Goal: Information Seeking & Learning: Learn about a topic

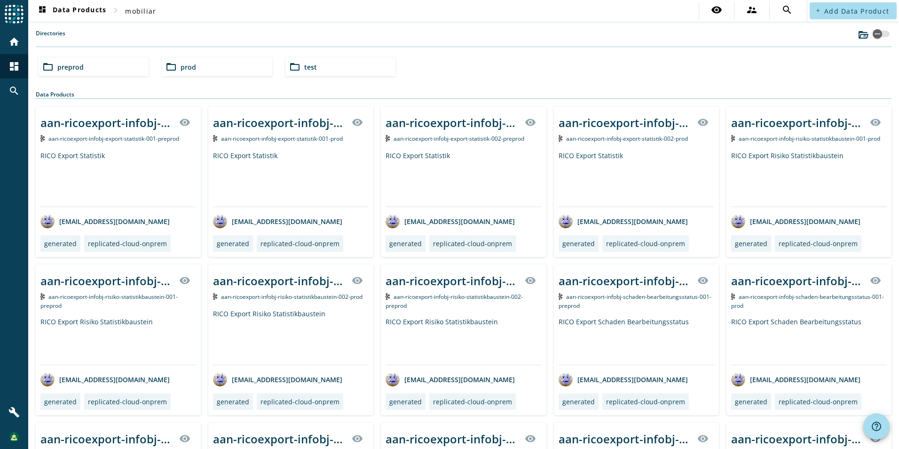
click at [114, 66] on div "folder_open preprod" at bounding box center [94, 66] width 110 height 19
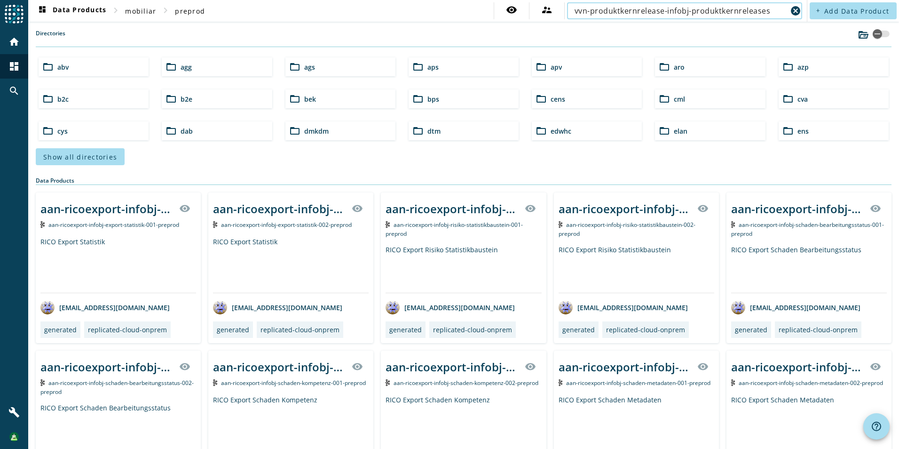
type input "vvn-produktkernrelease-infobj-produktkernreleases"
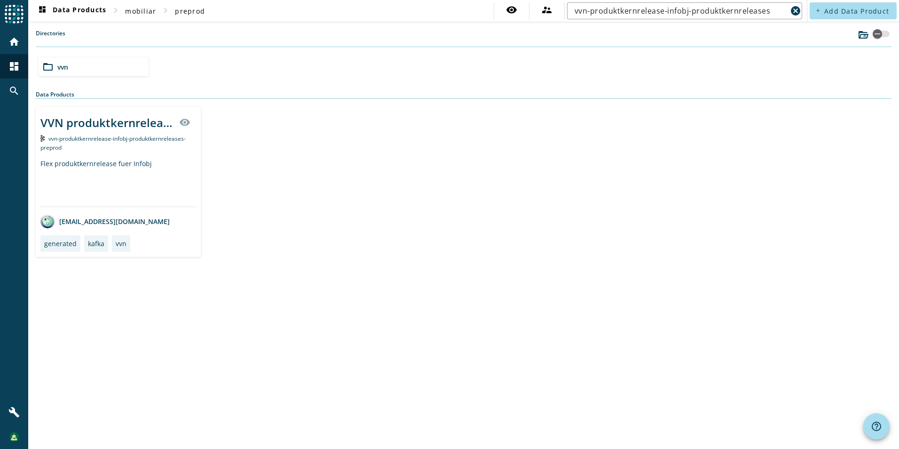
click at [393, 270] on div "dashboard Data Products chevron_right mobiliar chevron_right preprod visibility…" at bounding box center [463, 224] width 871 height 449
click at [369, 308] on div "dashboard Data Products chevron_right mobiliar chevron_right preprod visibility…" at bounding box center [463, 224] width 871 height 449
click at [100, 128] on div "VVN produktkernrelease Infobj produktkernreleases" at bounding box center [106, 123] width 133 height 16
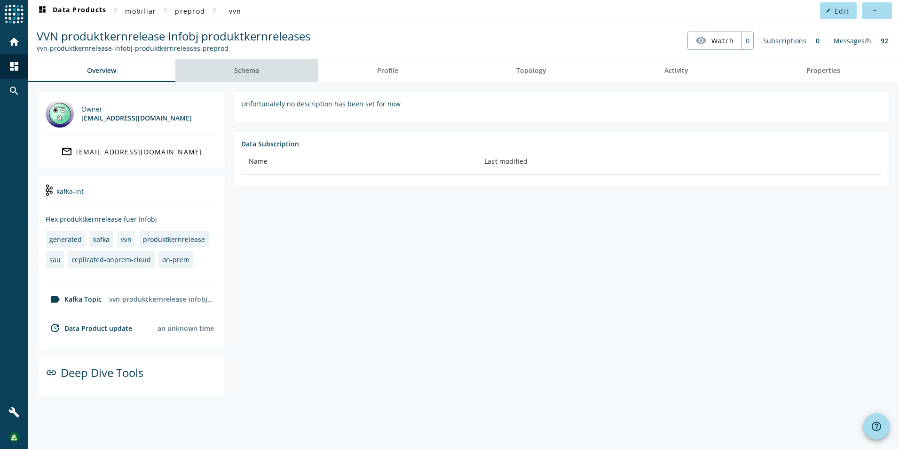
click at [246, 65] on span "Schema" at bounding box center [246, 70] width 25 height 23
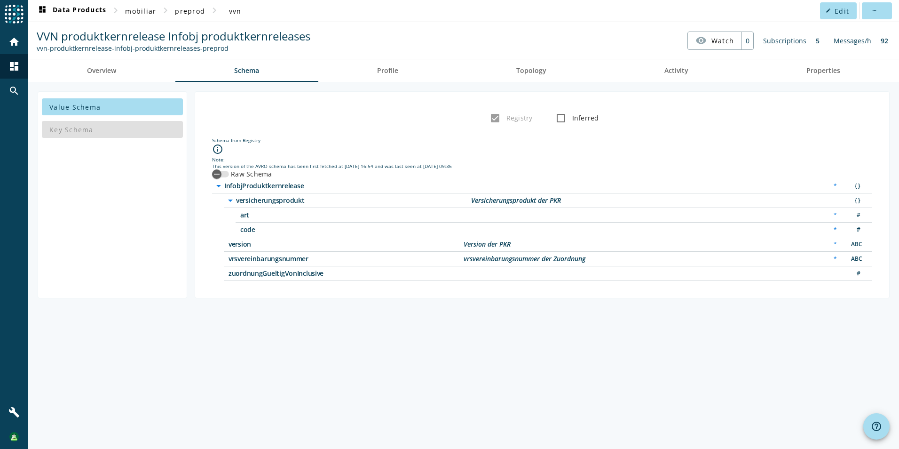
click at [249, 275] on span "zuordnungGueltigVonInclusive" at bounding box center [346, 273] width 235 height 7
drag, startPoint x: 249, startPoint y: 275, endPoint x: 509, endPoint y: 326, distance: 265.6
click at [510, 326] on div "Value Schema Key Schema Registry Inferred Schema from Registry info_outline Not…" at bounding box center [463, 265] width 871 height 367
click at [215, 178] on icon "button" at bounding box center [217, 174] width 8 height 8
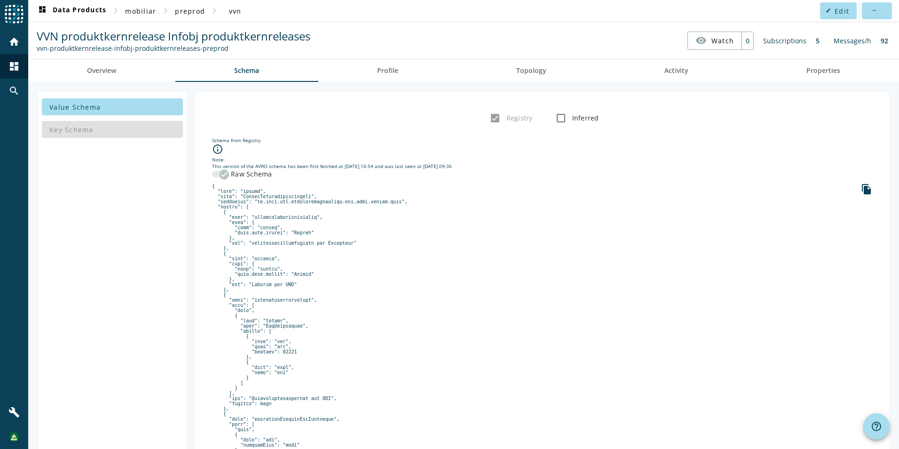
scroll to position [88, 0]
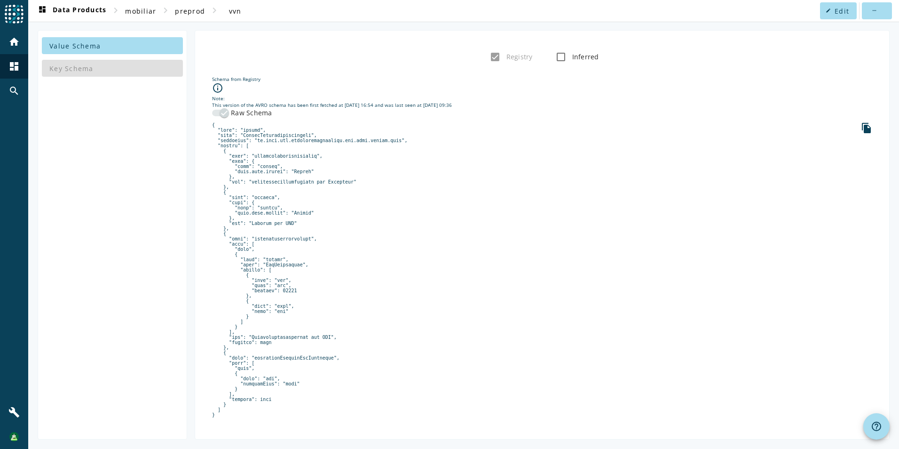
click at [287, 353] on pre at bounding box center [542, 269] width 660 height 295
click at [189, 298] on div "Value Schema Key Schema Registry Inferred Schema from Registry info_outline Not…" at bounding box center [464, 234] width 852 height 409
click at [277, 349] on pre at bounding box center [542, 269] width 660 height 295
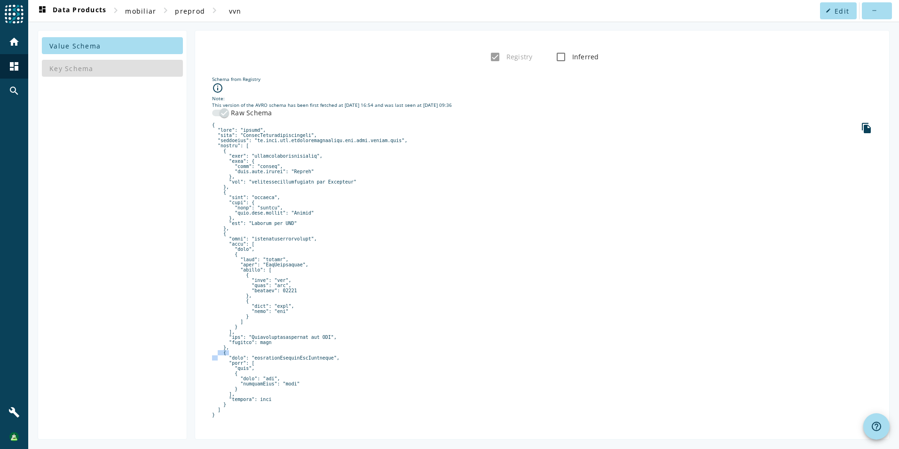
click at [277, 349] on pre at bounding box center [542, 269] width 660 height 295
drag, startPoint x: 277, startPoint y: 349, endPoint x: 289, endPoint y: 351, distance: 12.0
click at [289, 351] on pre at bounding box center [542, 269] width 660 height 295
click at [495, 368] on pre at bounding box center [542, 269] width 660 height 295
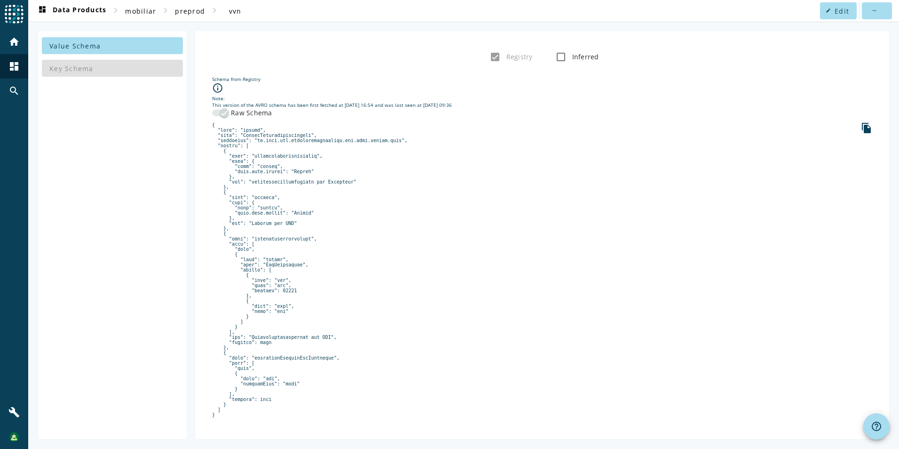
click at [270, 351] on pre at bounding box center [542, 269] width 660 height 295
drag, startPoint x: 270, startPoint y: 351, endPoint x: 260, endPoint y: 353, distance: 10.5
click at [260, 353] on pre at bounding box center [542, 269] width 660 height 295
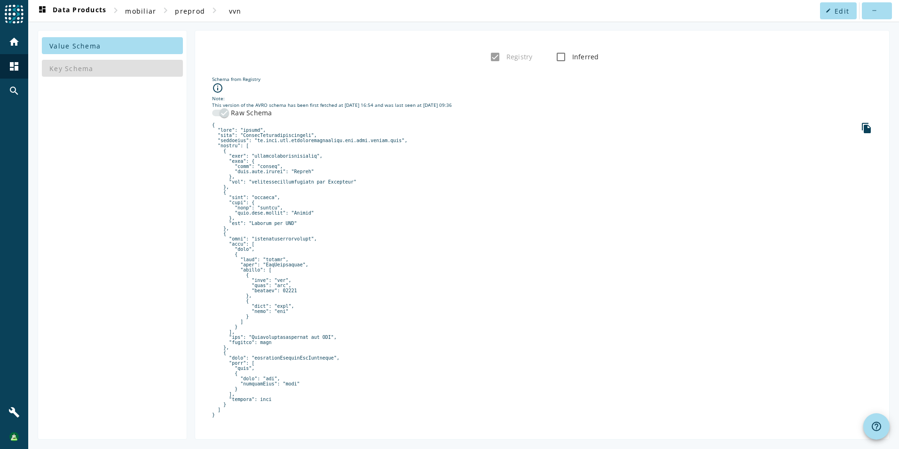
click at [260, 353] on pre at bounding box center [542, 269] width 660 height 295
click at [289, 379] on pre at bounding box center [542, 269] width 660 height 295
drag, startPoint x: 289, startPoint y: 379, endPoint x: 243, endPoint y: 378, distance: 46.1
click at [243, 378] on pre at bounding box center [542, 269] width 660 height 295
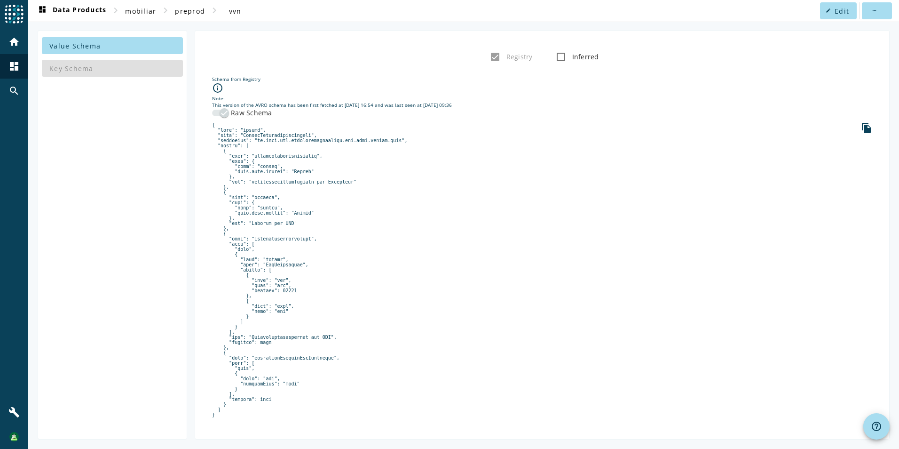
click at [243, 378] on pre at bounding box center [542, 269] width 660 height 295
drag, startPoint x: 243, startPoint y: 378, endPoint x: 434, endPoint y: 359, distance: 191.4
click at [434, 359] on pre at bounding box center [542, 269] width 660 height 295
click at [434, 384] on pre at bounding box center [542, 269] width 660 height 295
click at [279, 349] on pre at bounding box center [542, 269] width 660 height 295
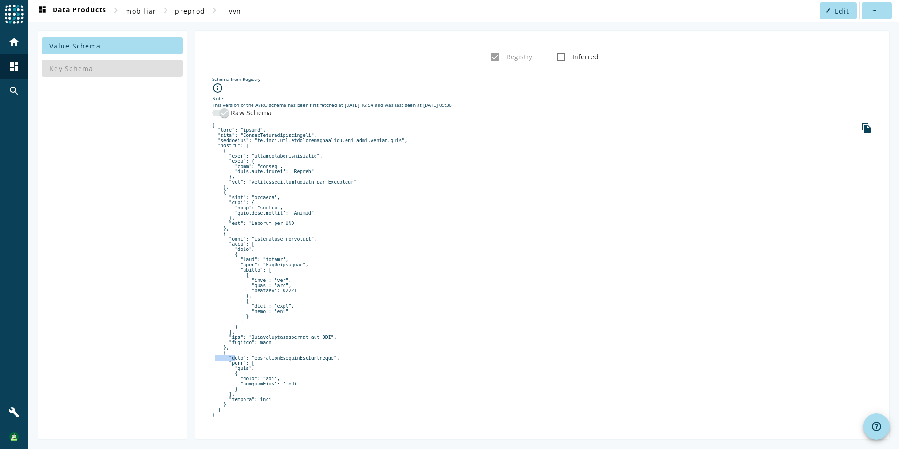
click at [279, 349] on pre at bounding box center [542, 269] width 660 height 295
click at [284, 354] on pre at bounding box center [542, 269] width 660 height 295
copy pre "zuordnungGueltigVonInclusive"
